Goal: Task Accomplishment & Management: Complete application form

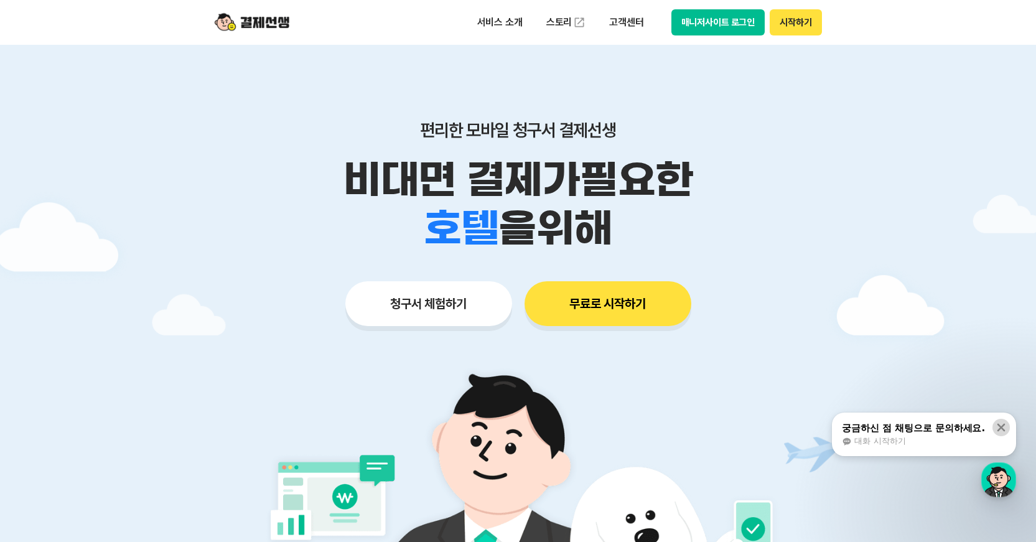
drag, startPoint x: 998, startPoint y: 431, endPoint x: 987, endPoint y: 428, distance: 11.6
click at [999, 431] on icon at bounding box center [1002, 428] width 8 height 8
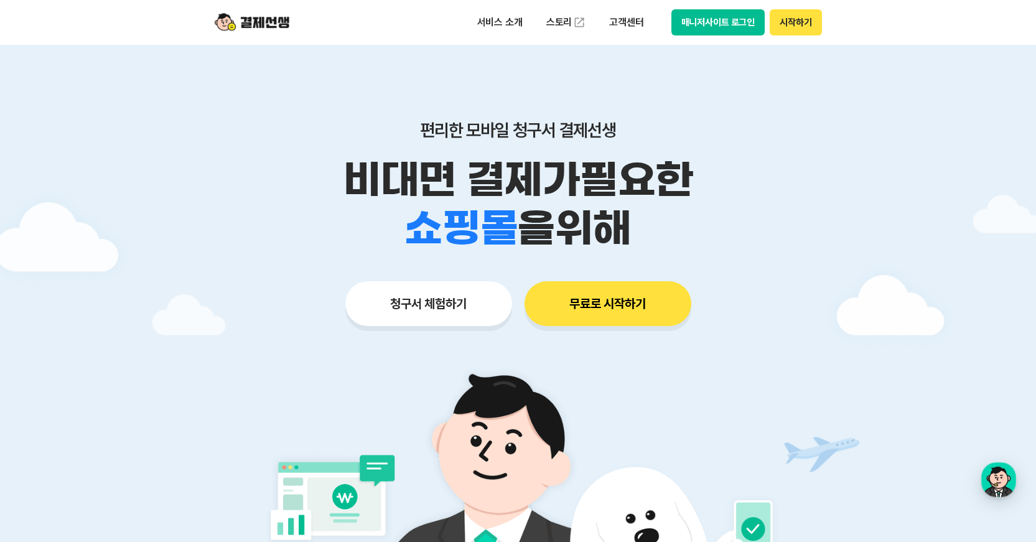
click at [443, 309] on button "청구서 체험하기" at bounding box center [428, 303] width 167 height 45
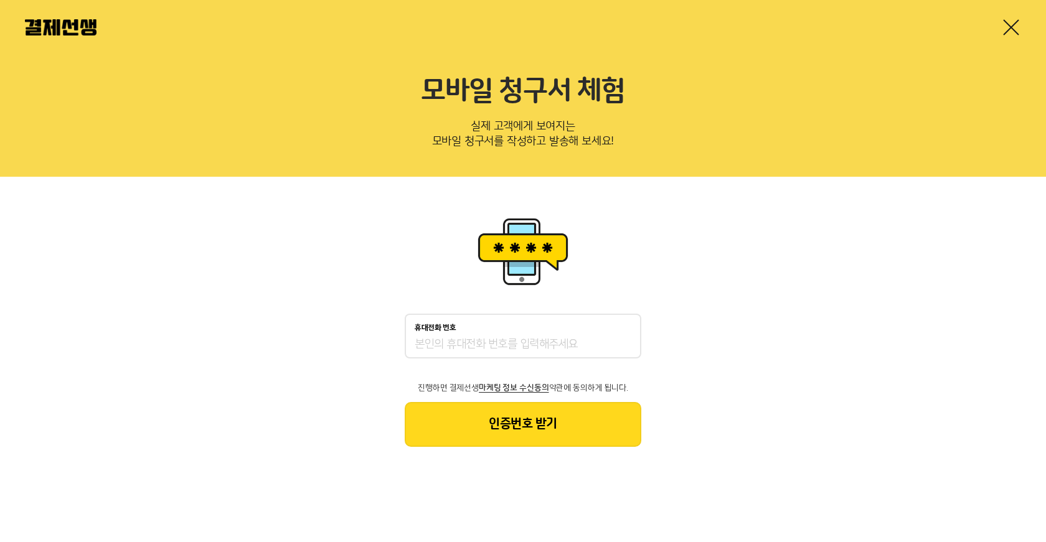
click at [444, 344] on input "휴대전화 번호" at bounding box center [523, 344] width 217 height 15
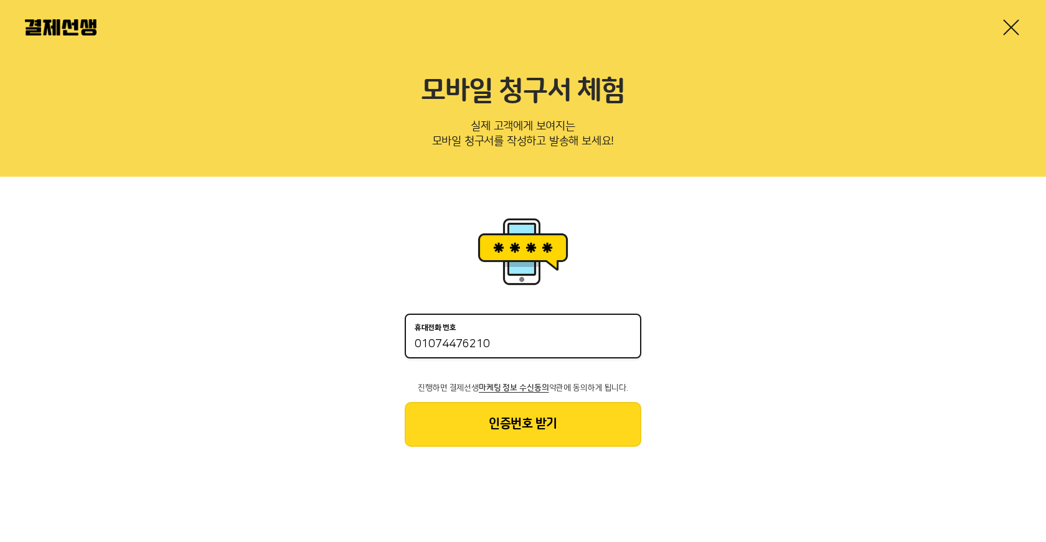
type input "01074476210"
click at [483, 418] on button "인증번호 받기" at bounding box center [523, 424] width 237 height 45
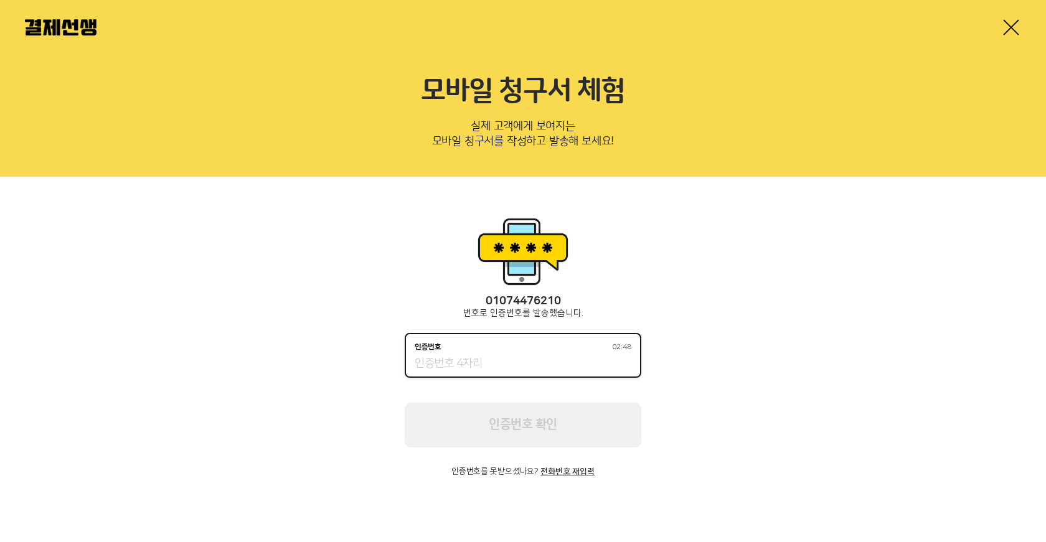
click at [495, 365] on input "인증번호 02:48" at bounding box center [523, 364] width 217 height 15
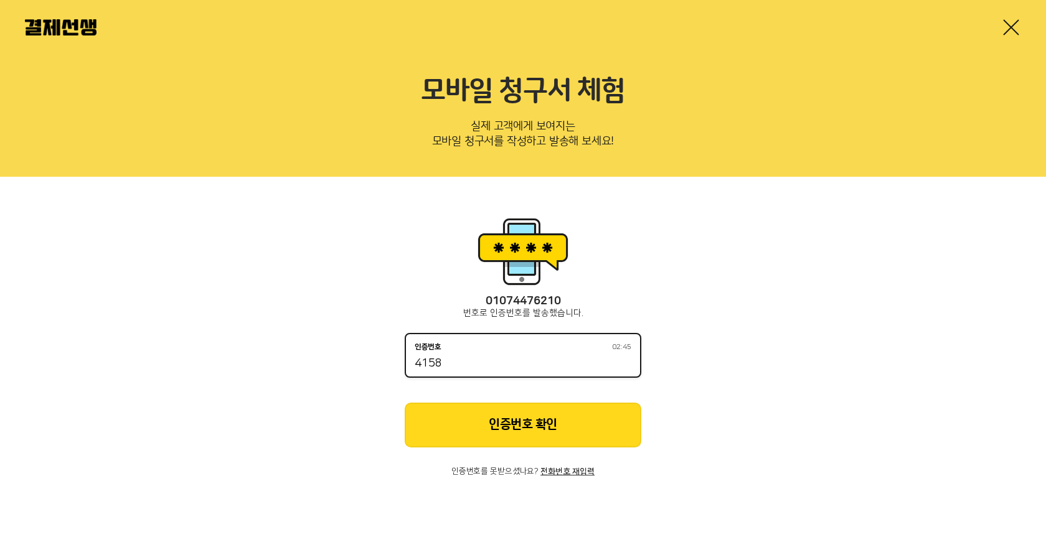
type input "4158"
click at [535, 426] on button "인증번호 확인" at bounding box center [523, 425] width 237 height 45
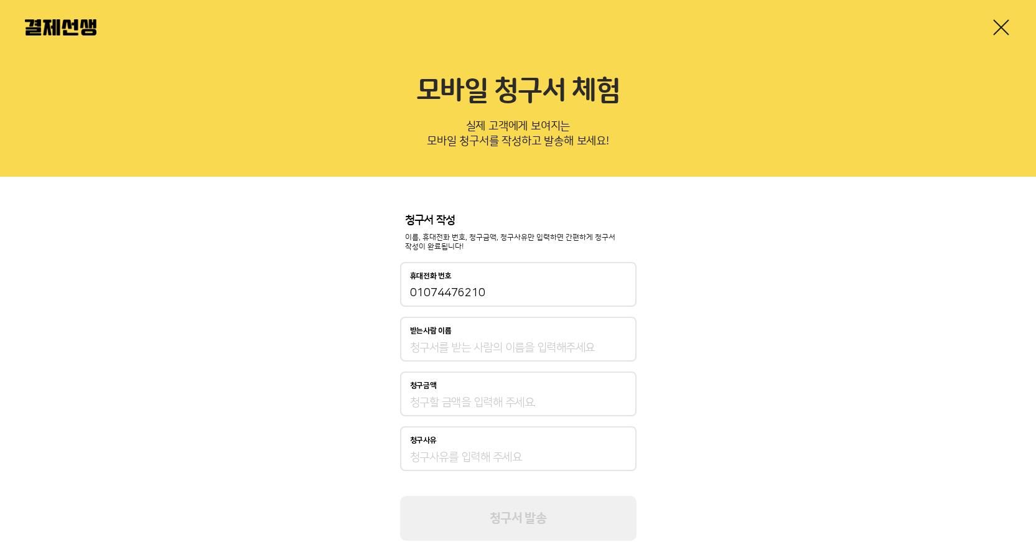
click at [472, 345] on input "받는사람 이름" at bounding box center [518, 348] width 217 height 15
type input "유기원"
click at [456, 406] on input "청구금액" at bounding box center [518, 402] width 217 height 15
type input "320,000"
click at [459, 462] on input "청구사유" at bounding box center [518, 457] width 217 height 15
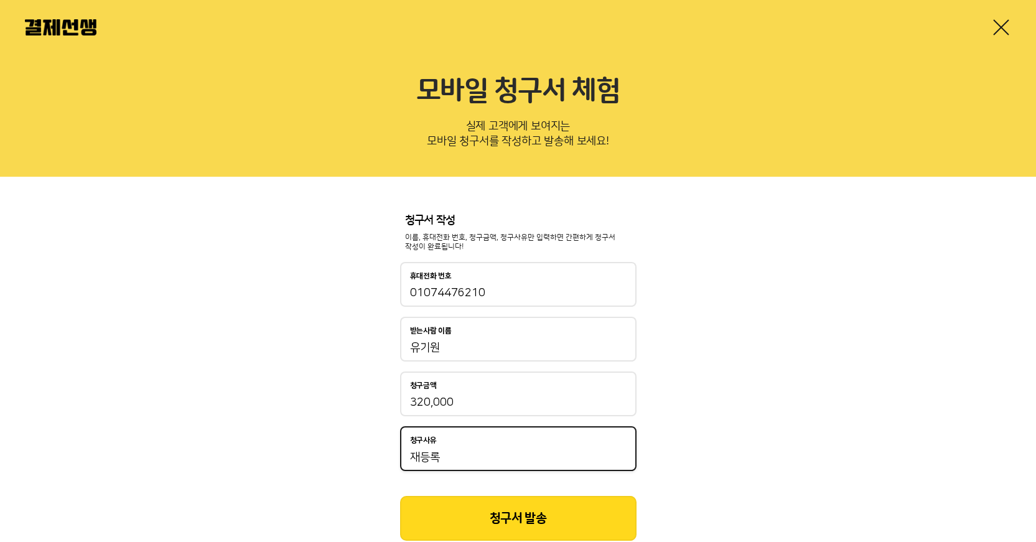
type input "재등록"
click at [533, 524] on button "청구서 발송" at bounding box center [518, 518] width 237 height 45
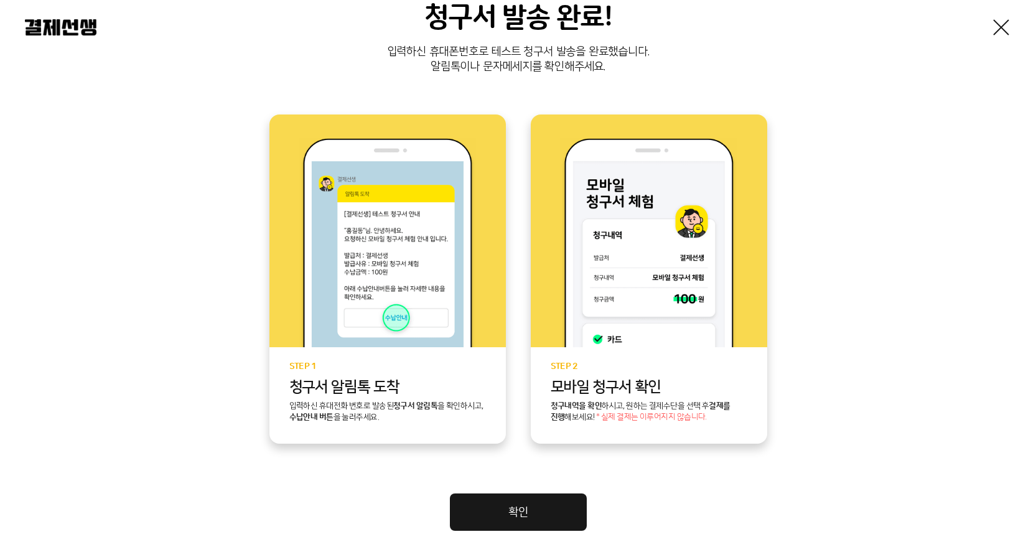
scroll to position [263, 0]
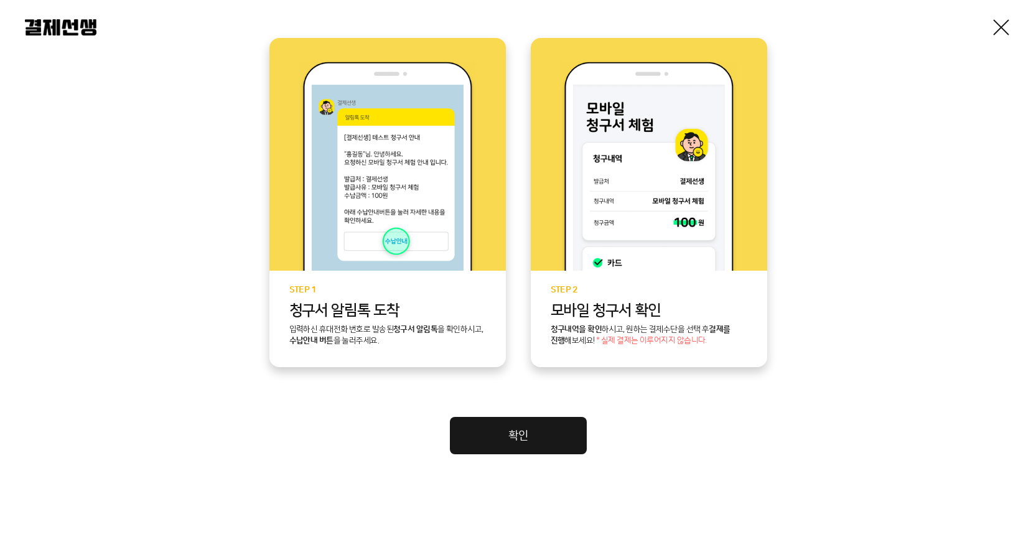
click at [497, 436] on link "확인" at bounding box center [518, 435] width 137 height 37
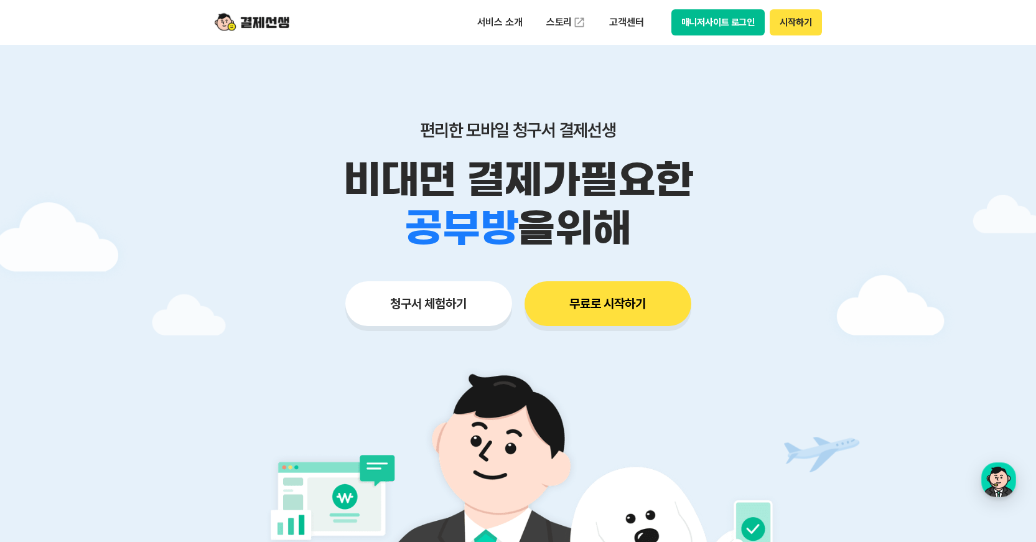
click at [611, 309] on button "무료로 시작하기" at bounding box center [608, 303] width 167 height 45
